Goal: Find specific page/section: Find specific page/section

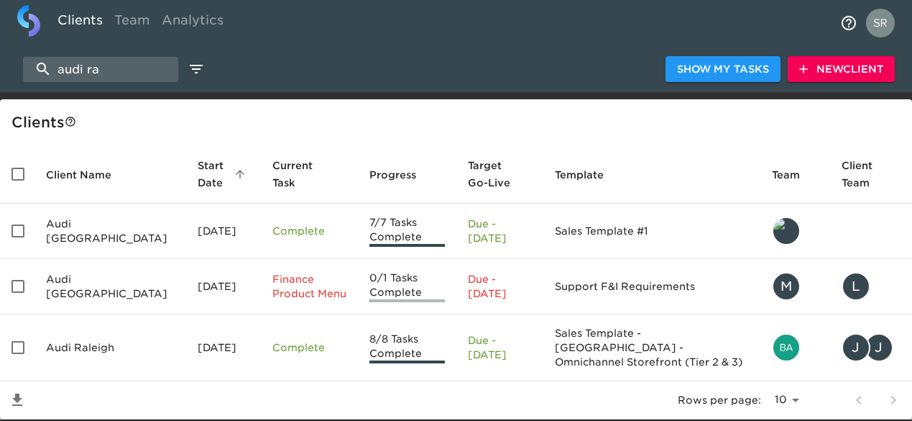
select select "10"
click at [103, 67] on input "audi ra" at bounding box center [100, 69] width 155 height 25
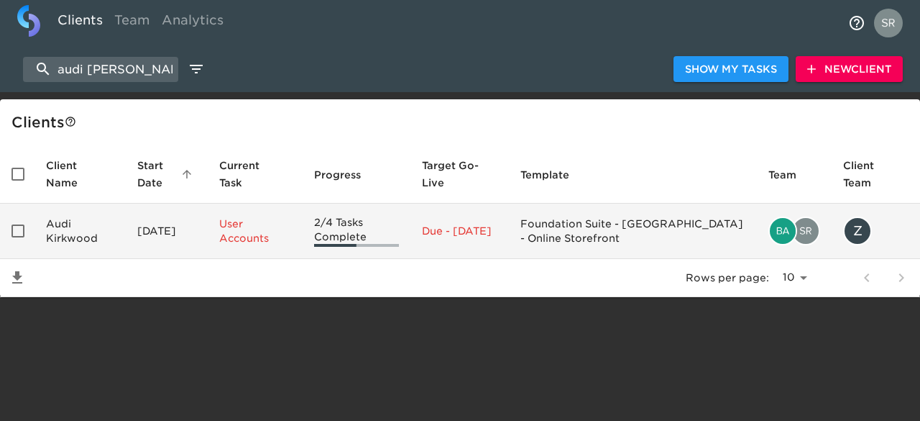
type input "audi [PERSON_NAME]"
click at [66, 234] on td "Audi Kirkwood" at bounding box center [80, 230] width 91 height 55
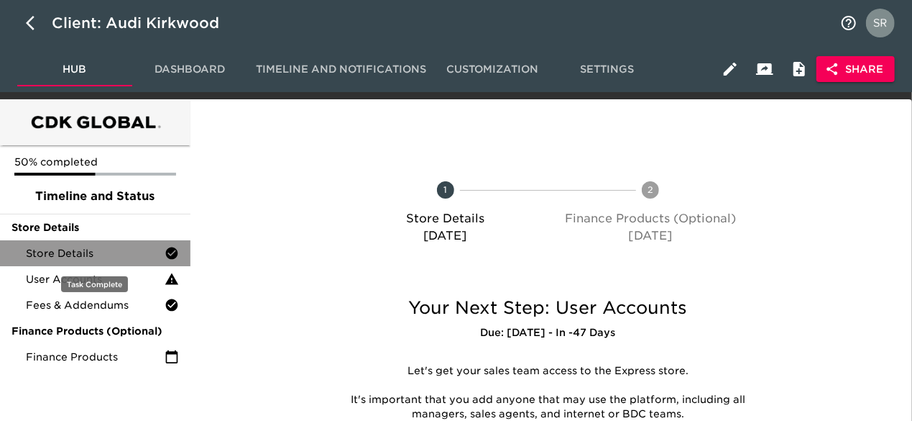
click at [70, 263] on div "Store Details" at bounding box center [95, 253] width 191 height 26
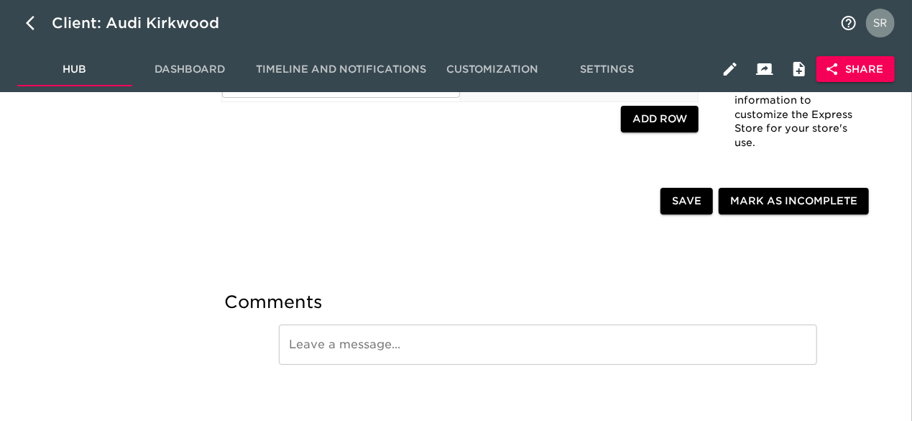
scroll to position [2672, 0]
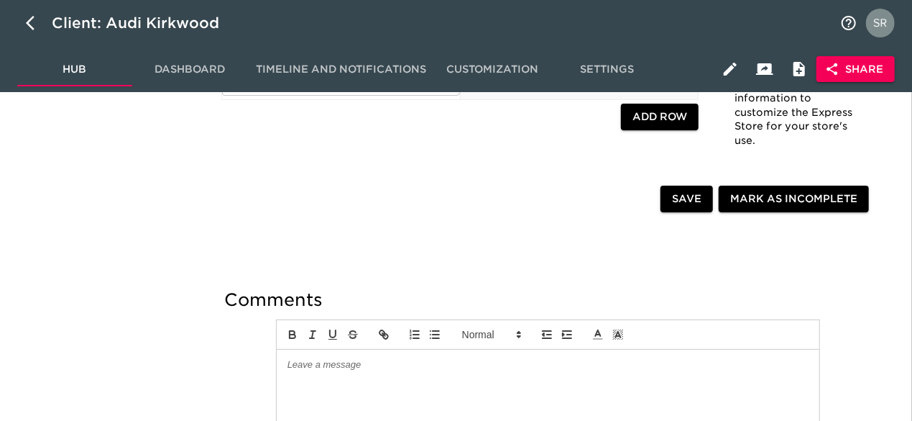
click at [684, 19] on div "Client: Audi Kirkwood" at bounding box center [456, 23] width 912 height 46
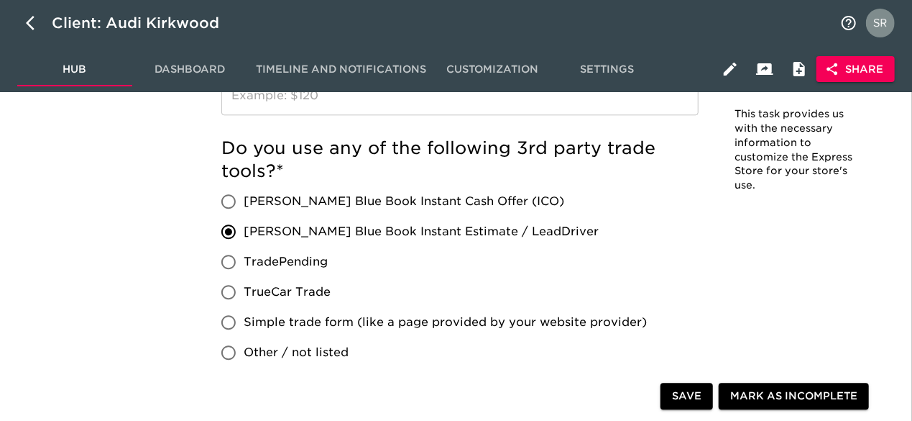
scroll to position [1758, 0]
click at [667, 18] on div "Client: Audi Kirkwood" at bounding box center [456, 23] width 912 height 46
